Goal: Find specific page/section: Find specific page/section

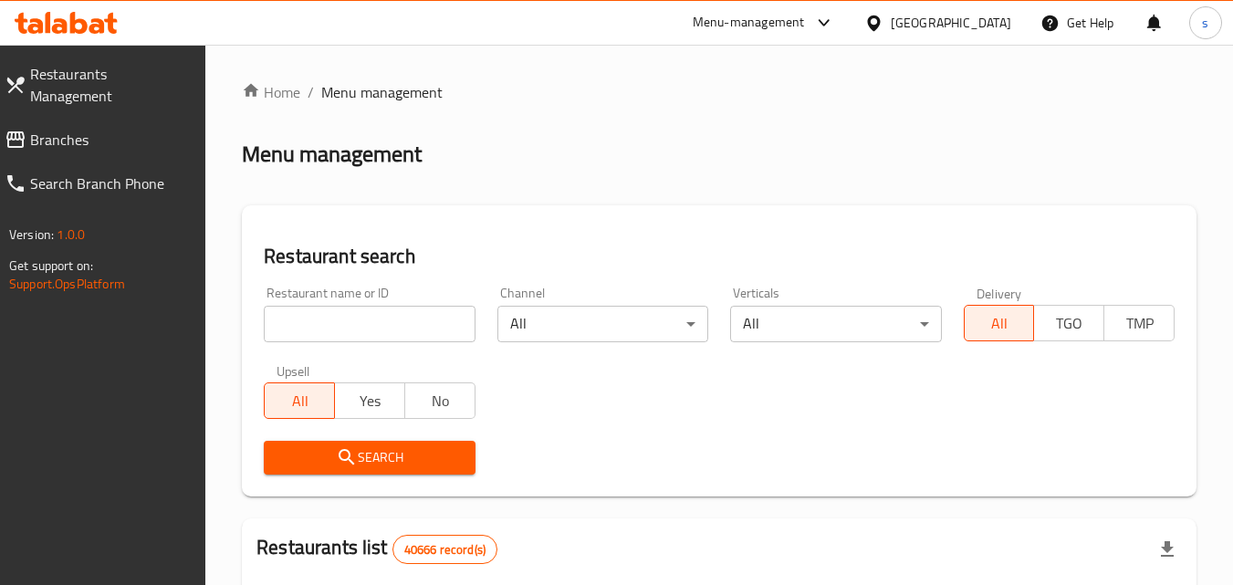
click at [77, 129] on span "Branches" at bounding box center [110, 140] width 161 height 22
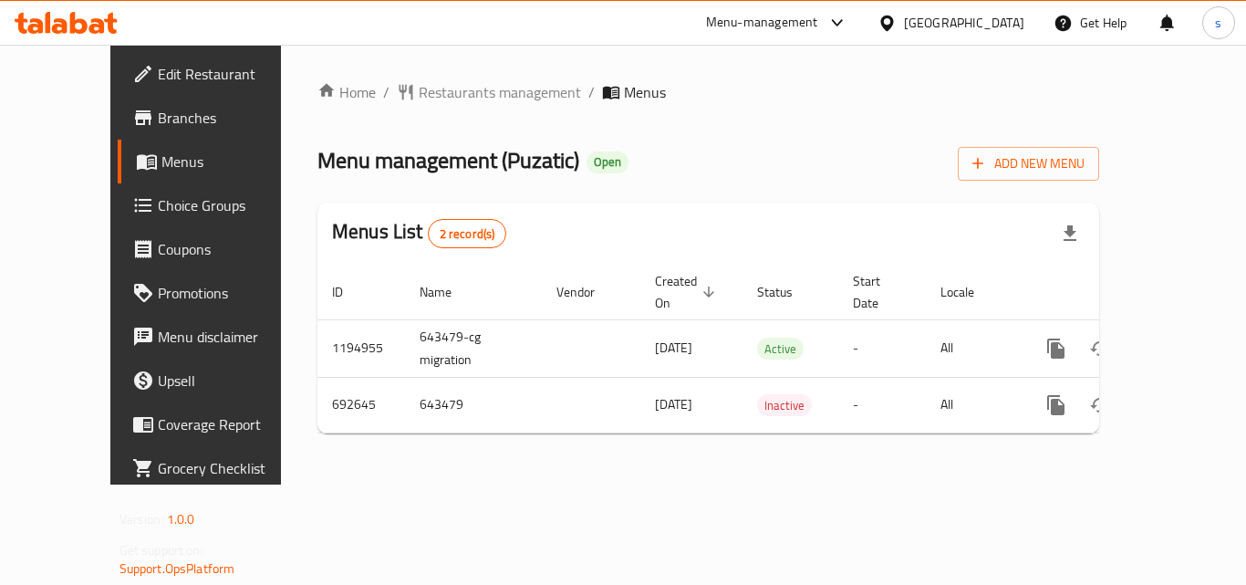
click at [419, 91] on span "Restaurants management" at bounding box center [500, 92] width 162 height 22
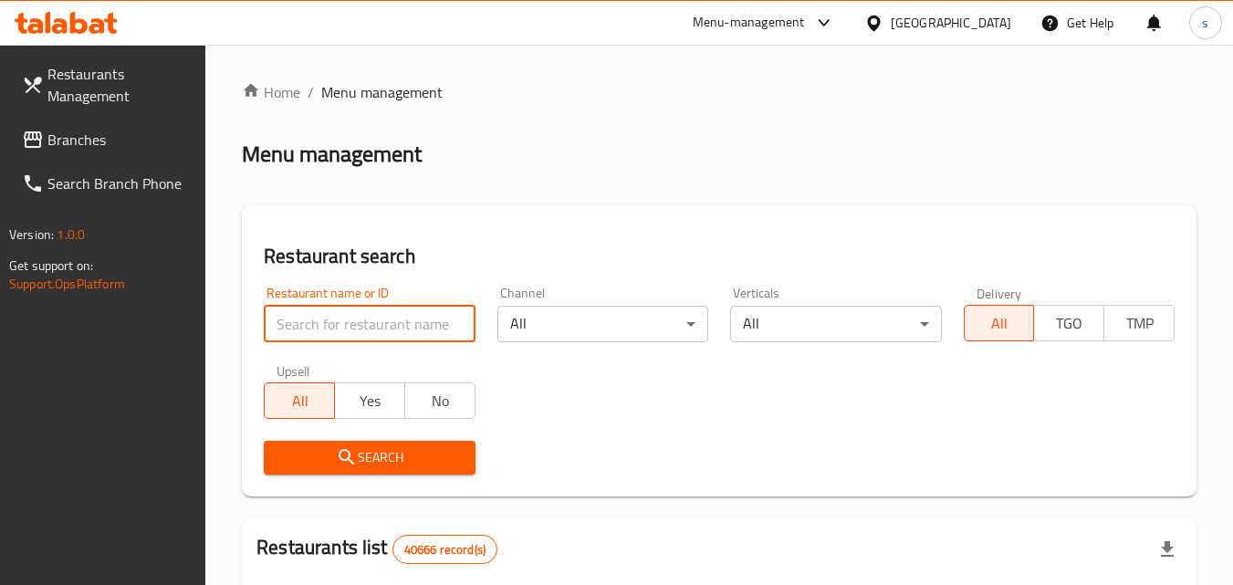
paste input "643479"
type input "643479"
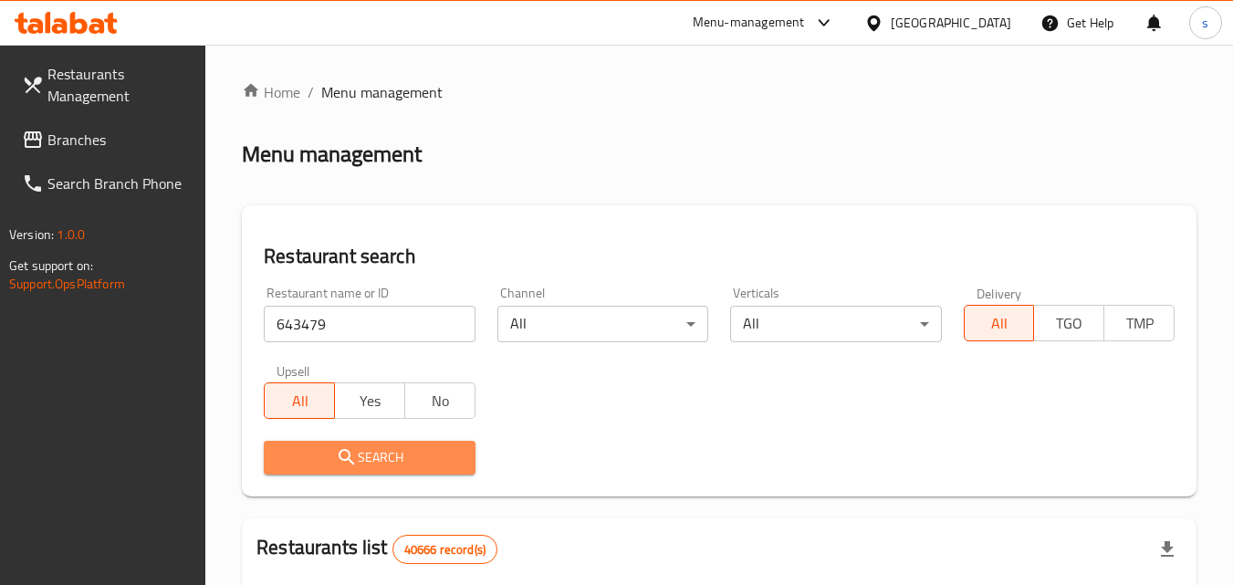
click at [359, 470] on button "Search" at bounding box center [369, 458] width 211 height 34
click at [359, 470] on div at bounding box center [616, 292] width 1233 height 585
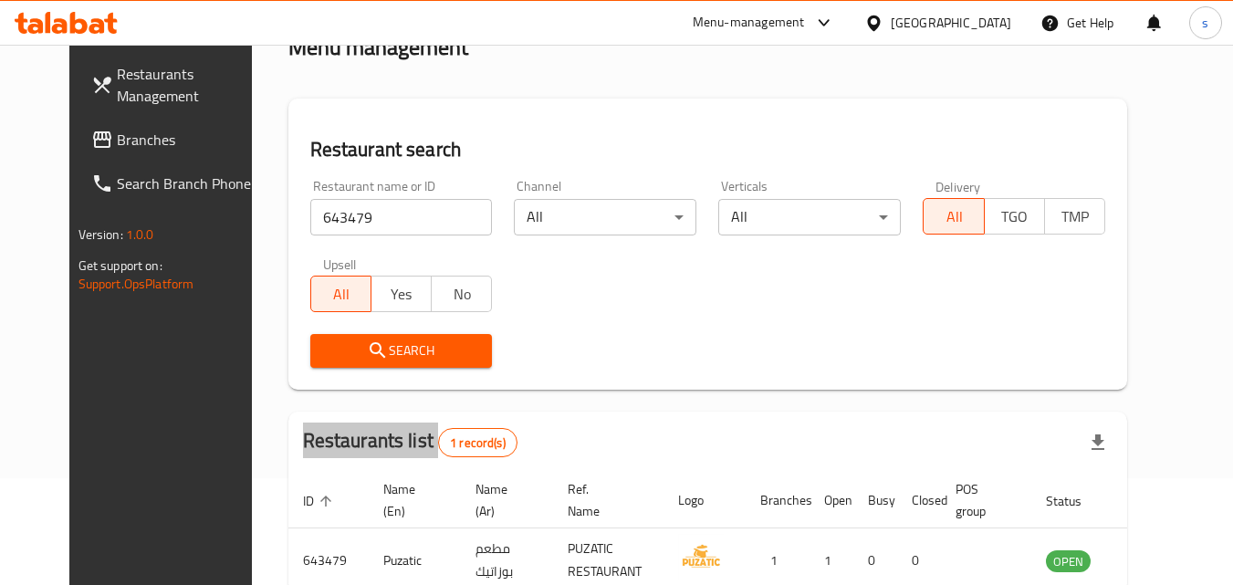
scroll to position [214, 0]
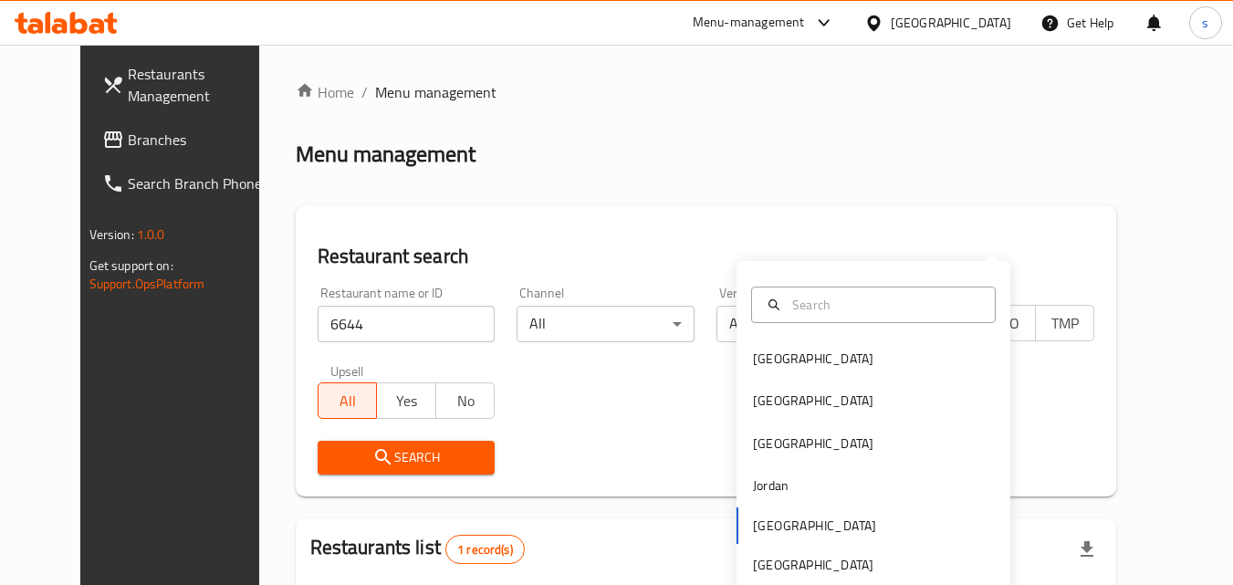
scroll to position [214, 0]
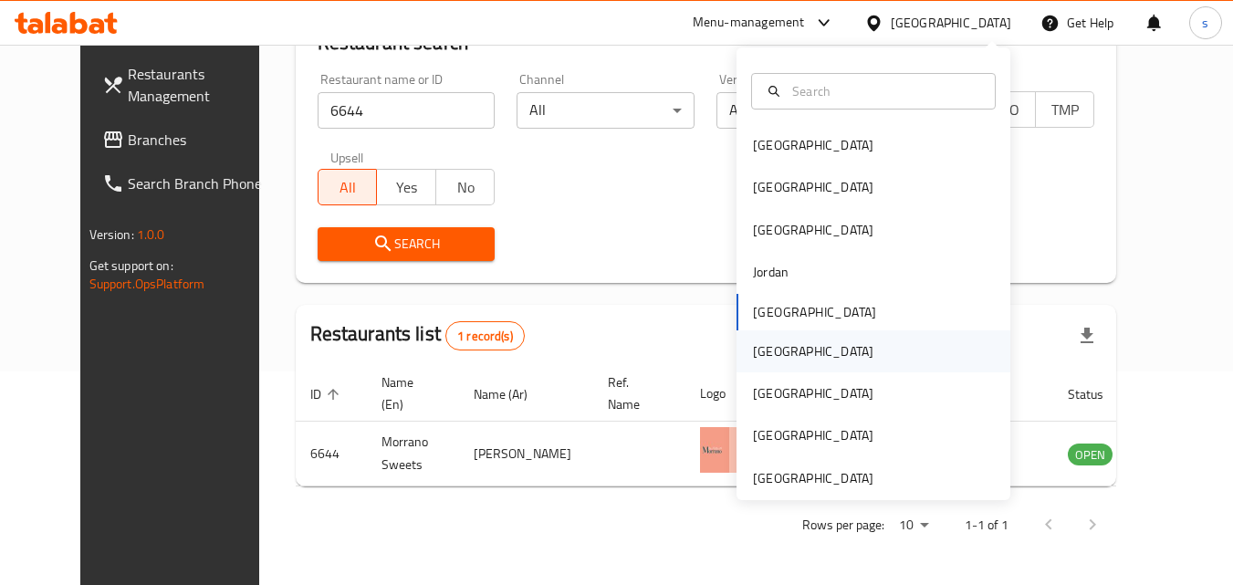
click at [775, 349] on div "[GEOGRAPHIC_DATA]" at bounding box center [813, 351] width 150 height 42
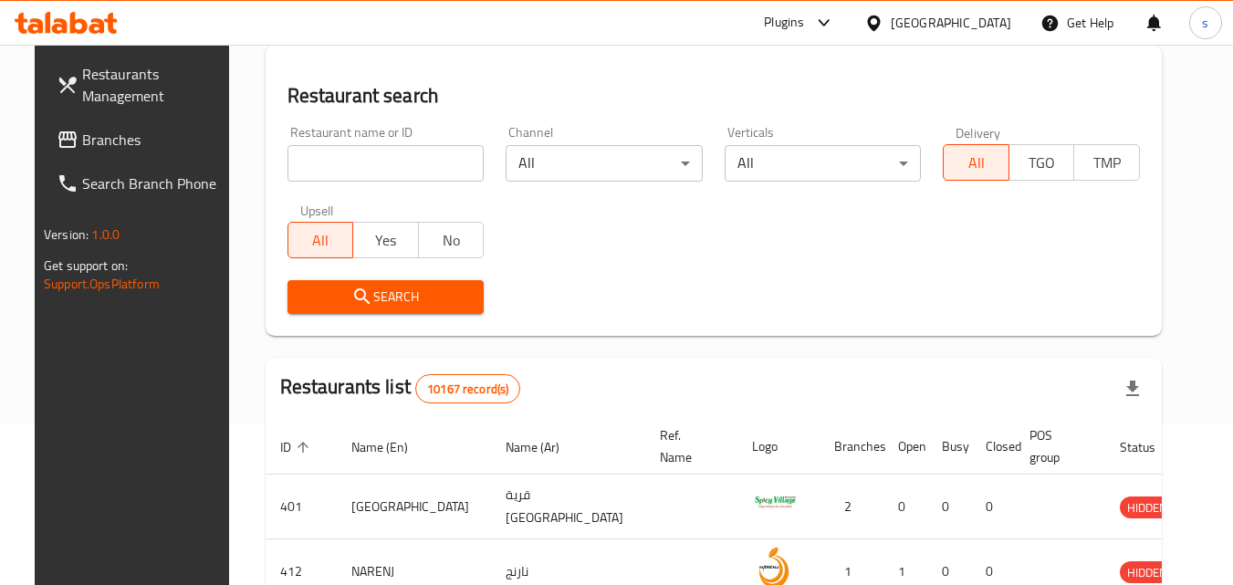
scroll to position [214, 0]
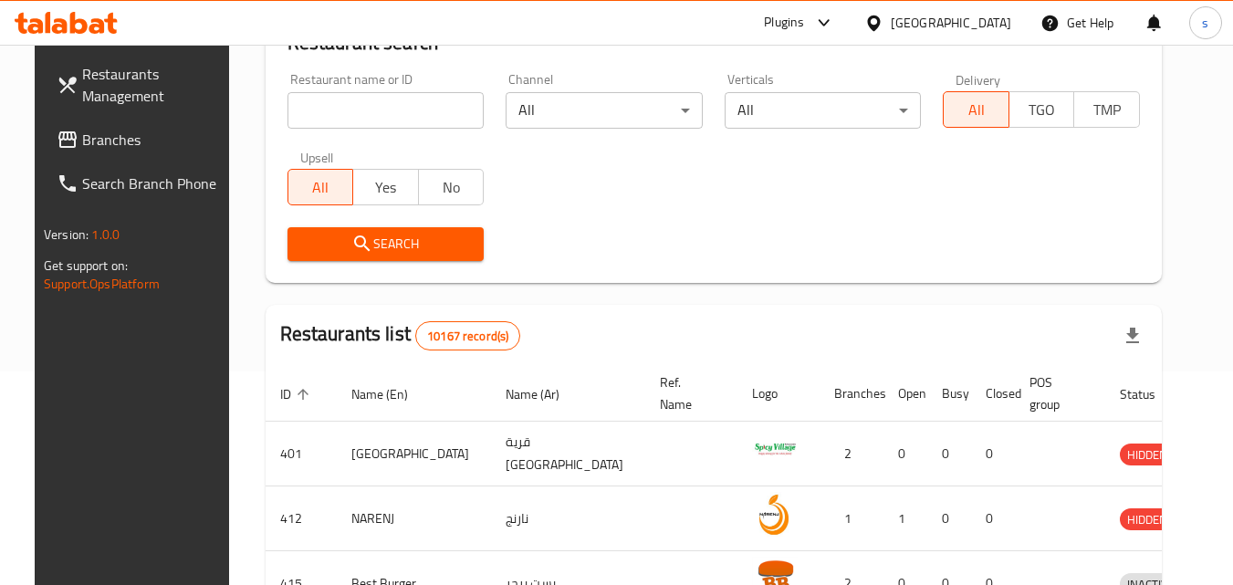
click at [75, 160] on link "Branches" at bounding box center [141, 140] width 199 height 44
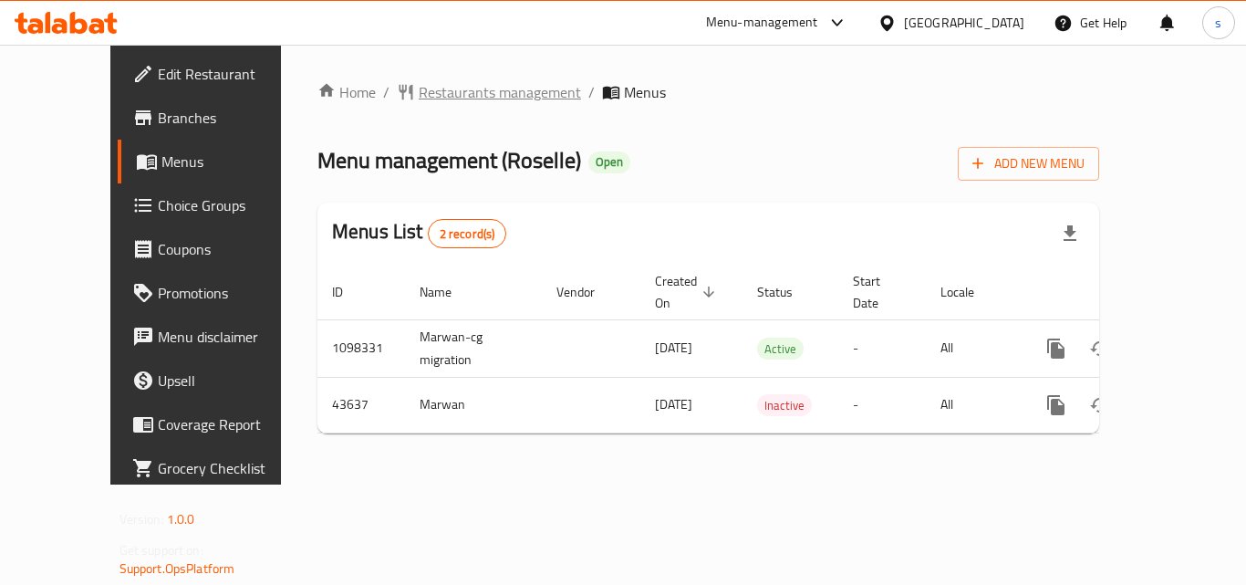
click at [453, 83] on span "Restaurants management" at bounding box center [500, 92] width 162 height 22
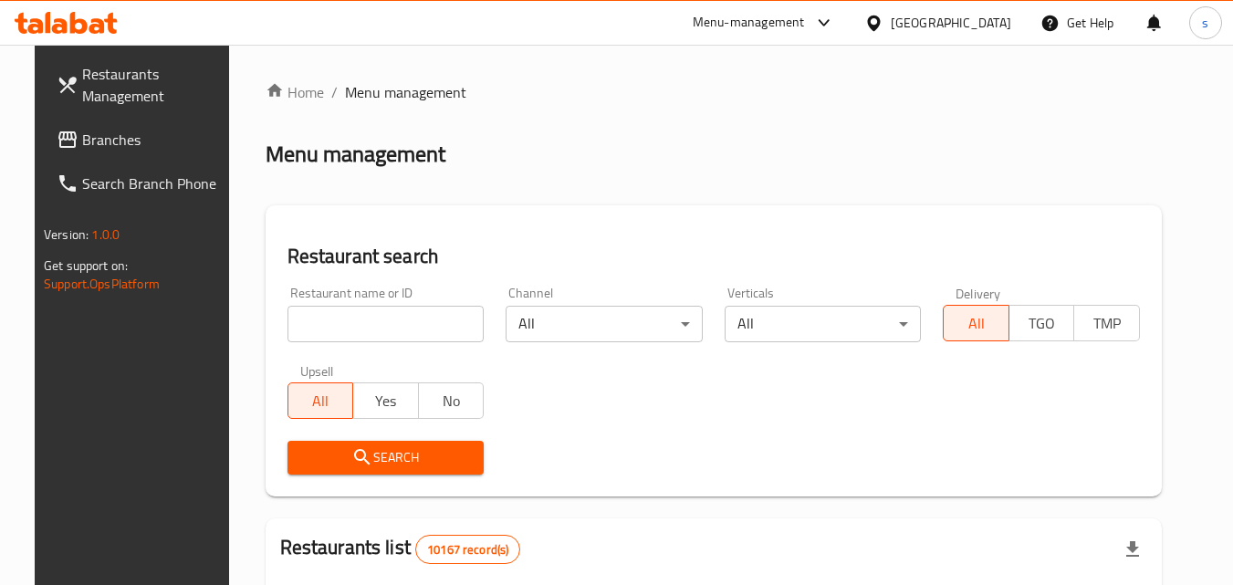
click at [299, 339] on input "search" at bounding box center [385, 324] width 197 height 36
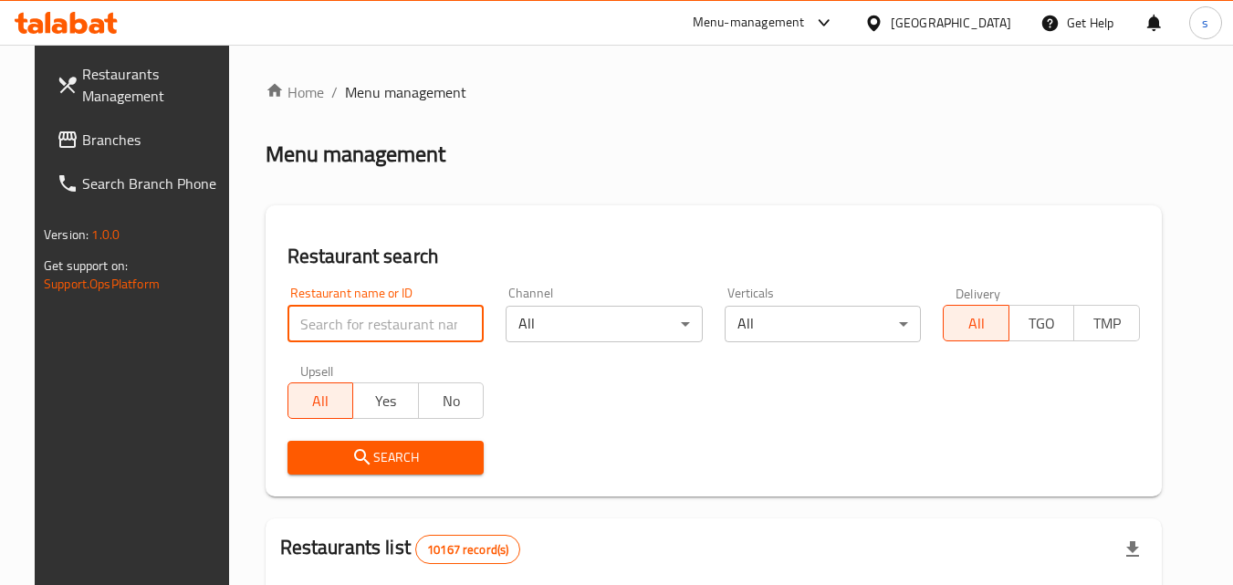
paste input "22566"
type input "22566"
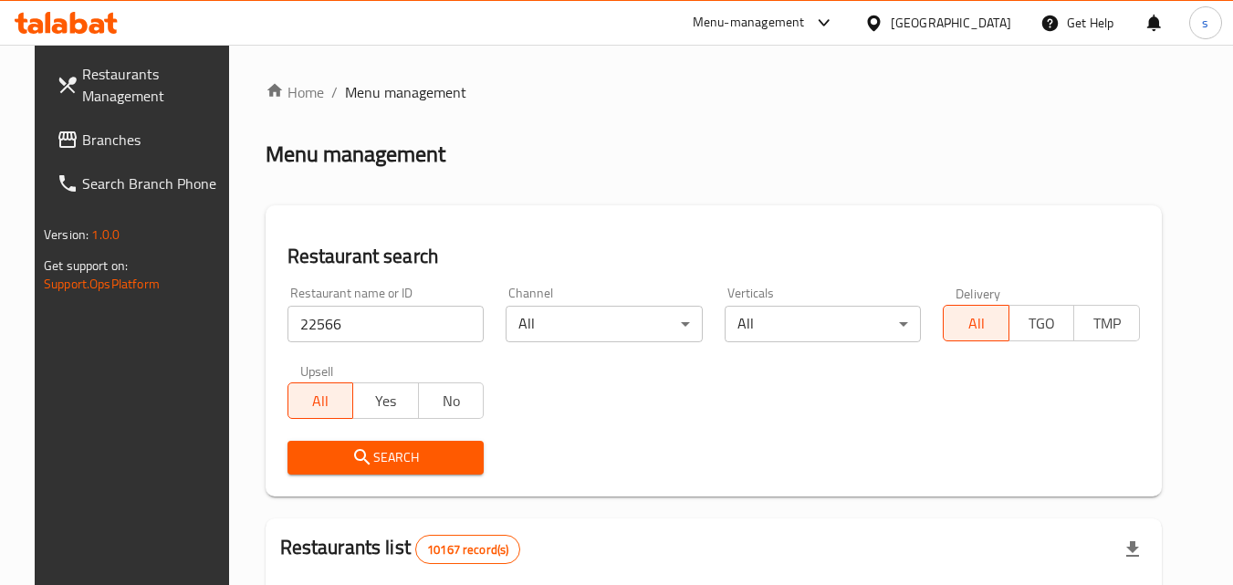
click at [302, 448] on span "Search" at bounding box center [386, 457] width 168 height 23
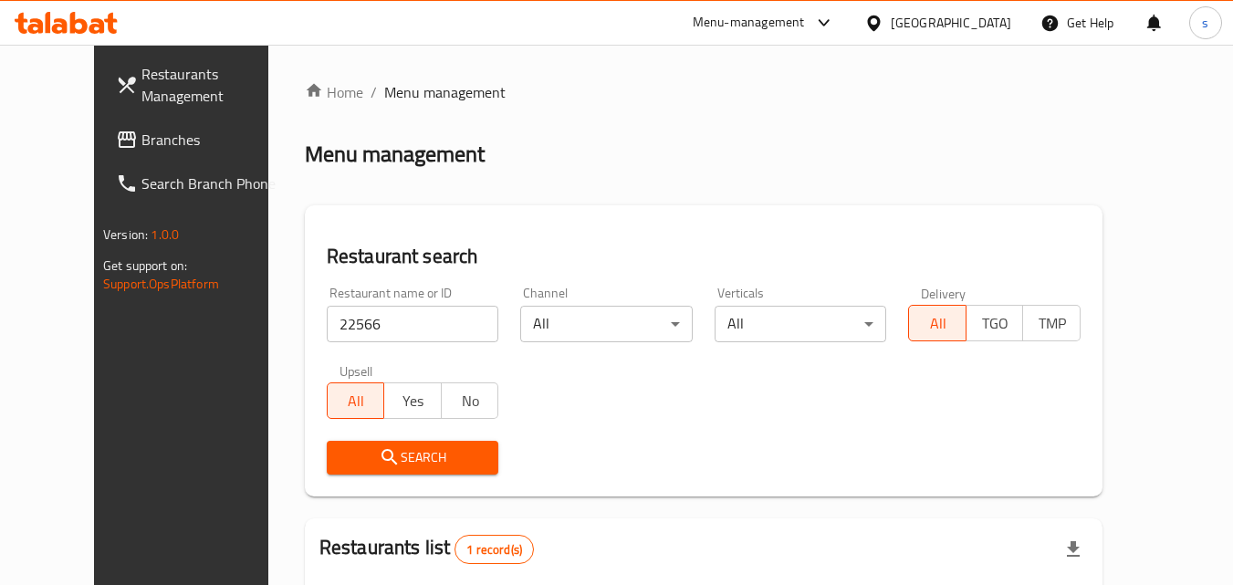
click at [1008, 18] on div "[GEOGRAPHIC_DATA]" at bounding box center [951, 23] width 120 height 20
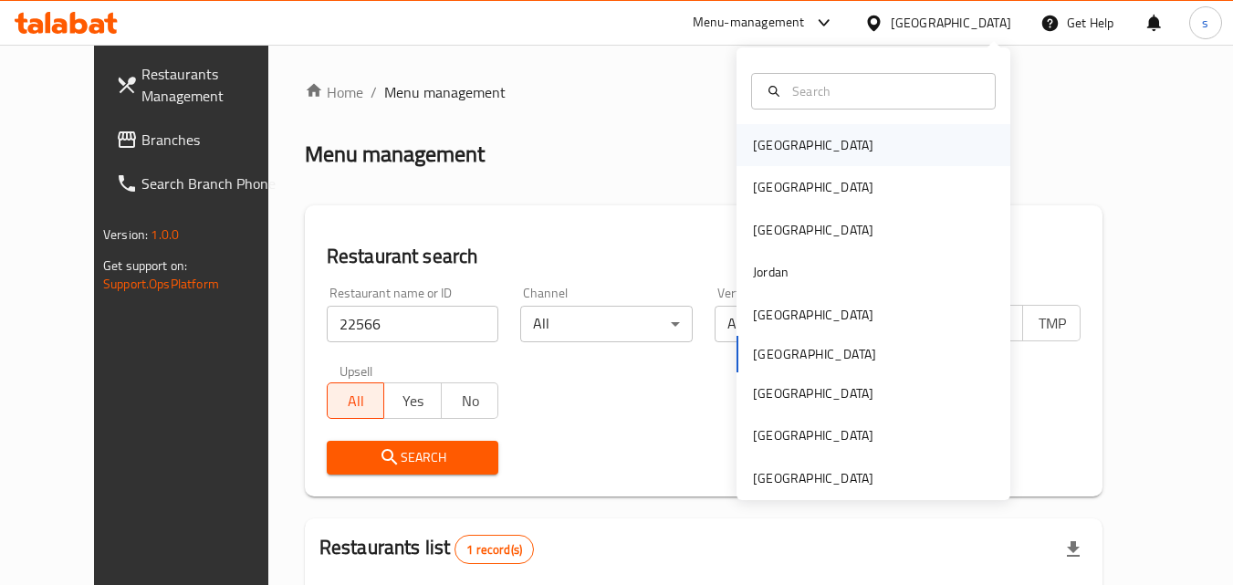
click at [834, 154] on div "[GEOGRAPHIC_DATA]" at bounding box center [873, 145] width 274 height 42
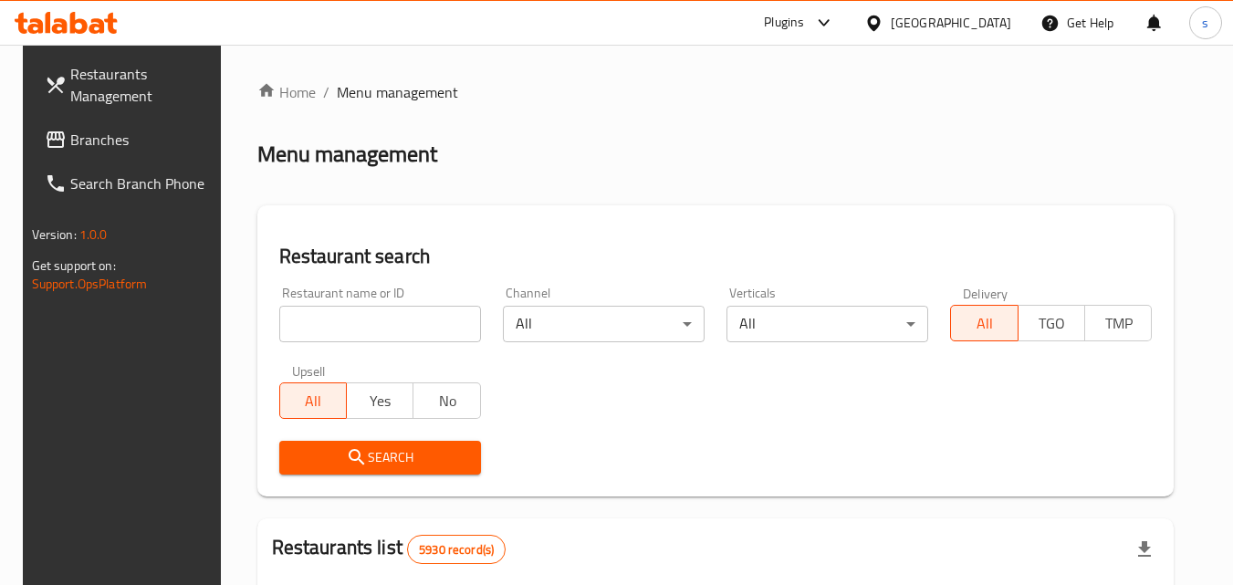
drag, startPoint x: 116, startPoint y: 150, endPoint x: 99, endPoint y: 147, distance: 16.6
click at [115, 151] on link "Branches" at bounding box center [129, 140] width 199 height 44
